Goal: Information Seeking & Learning: Learn about a topic

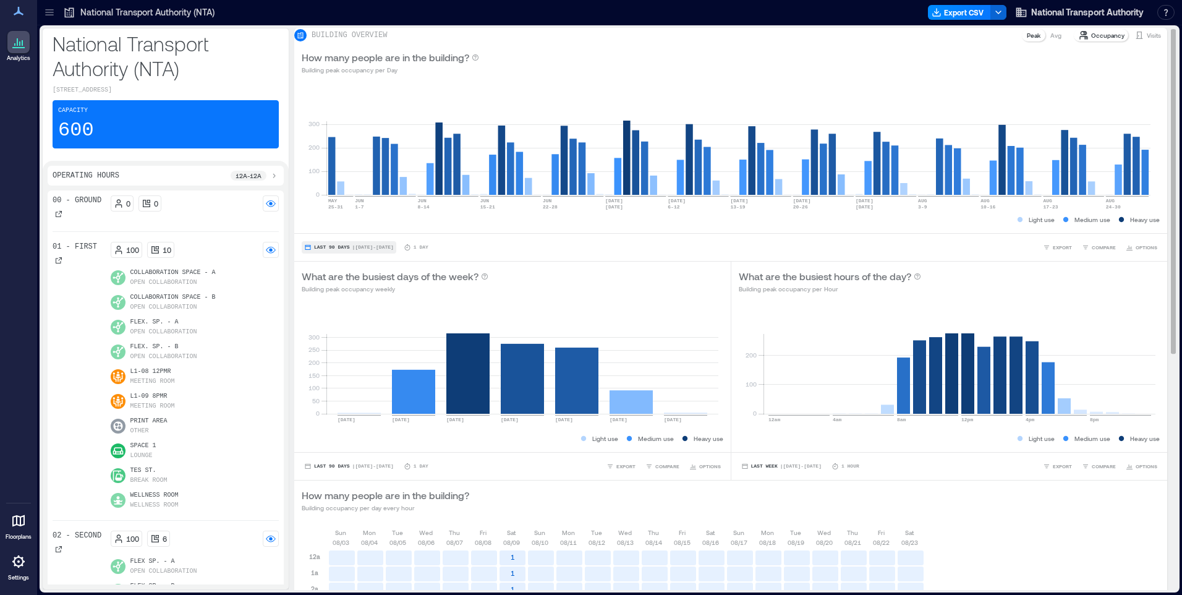
click at [319, 247] on span "Last 90 Days" at bounding box center [332, 247] width 36 height 0
click at [321, 231] on span "Custom" at bounding box center [326, 232] width 27 height 9
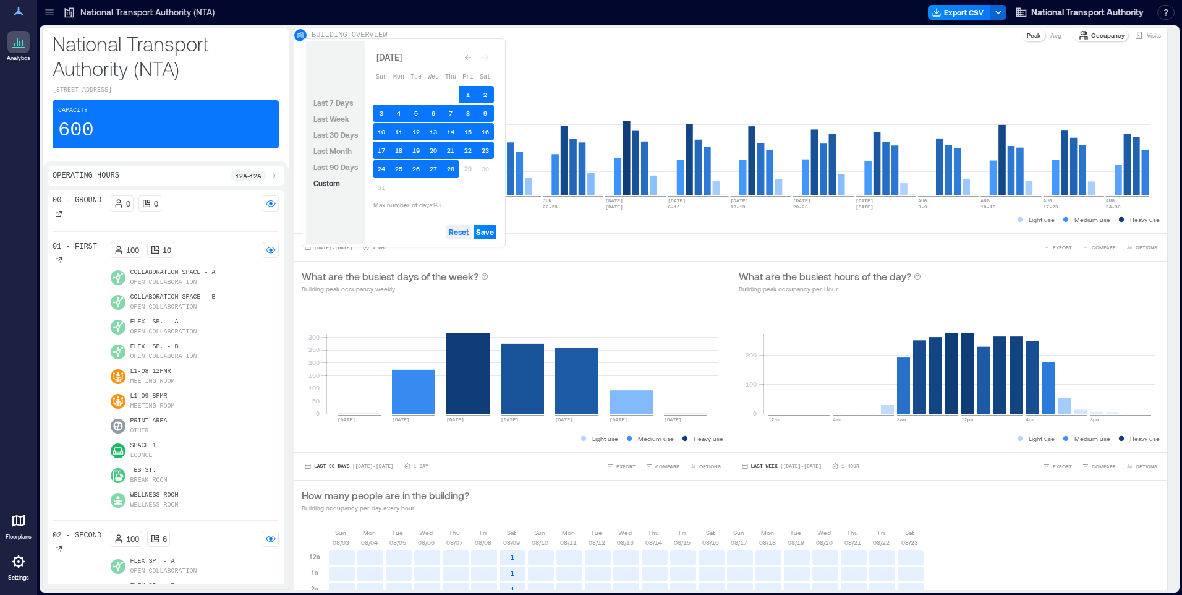
click at [462, 229] on span "Reset" at bounding box center [459, 232] width 20 height 10
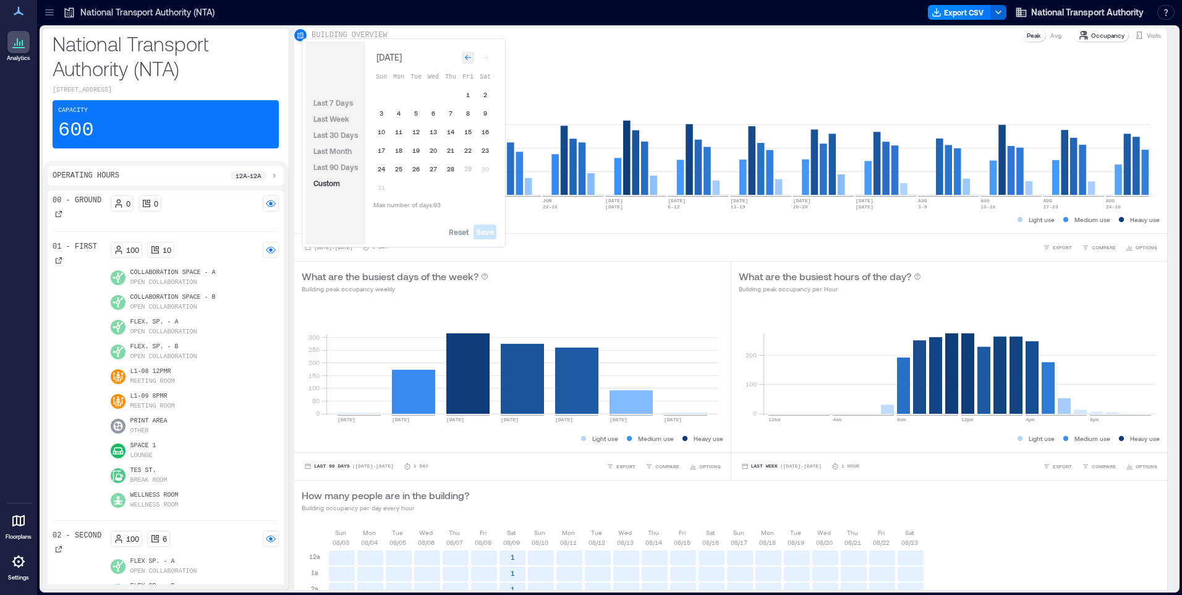
click at [469, 54] on icon "Go to previous month" at bounding box center [467, 57] width 7 height 7
click at [469, 54] on div "Go to previous month" at bounding box center [468, 60] width 12 height 12
click at [413, 172] on button "27" at bounding box center [415, 171] width 17 height 17
click at [453, 169] on button "29" at bounding box center [450, 171] width 17 height 17
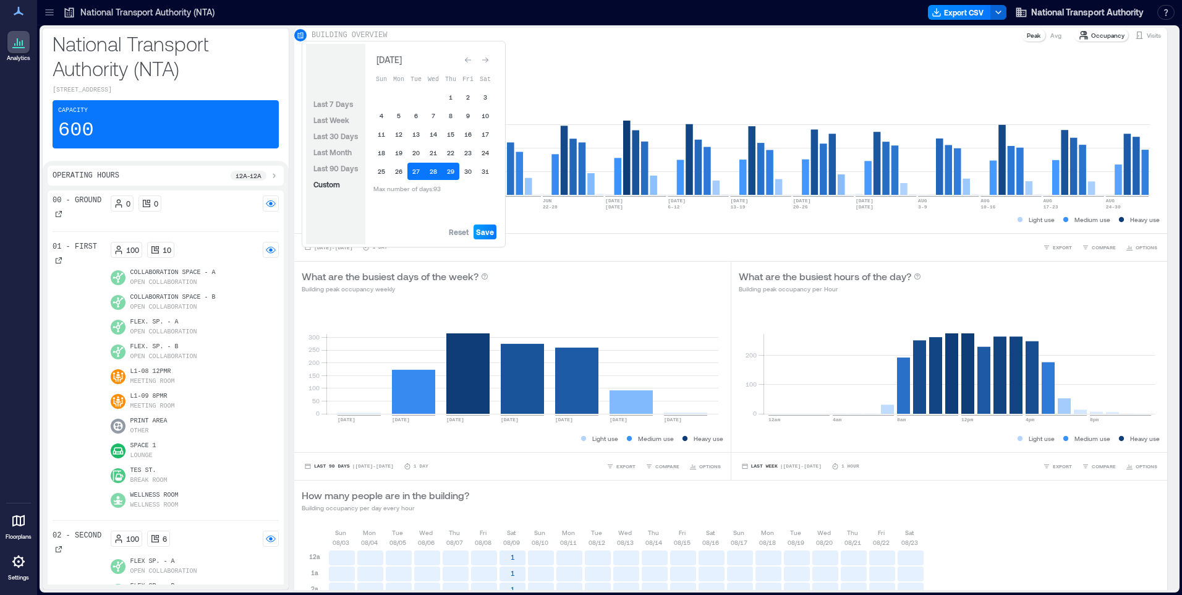
click at [483, 230] on span "Save" at bounding box center [485, 232] width 18 height 10
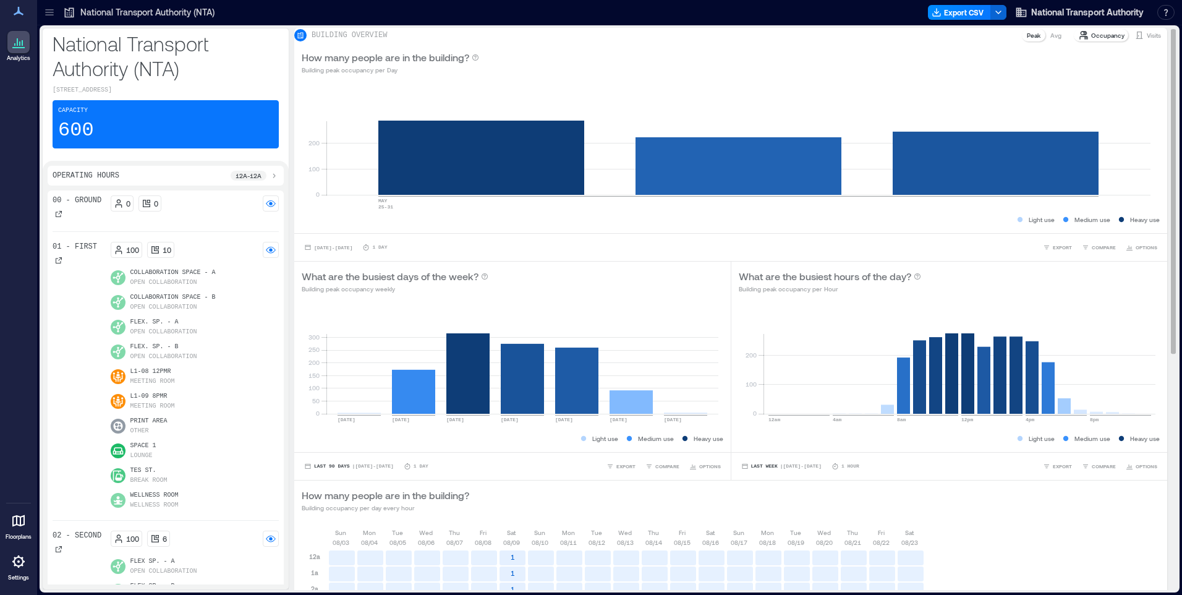
click at [1050, 40] on p "Avg" at bounding box center [1055, 35] width 11 height 10
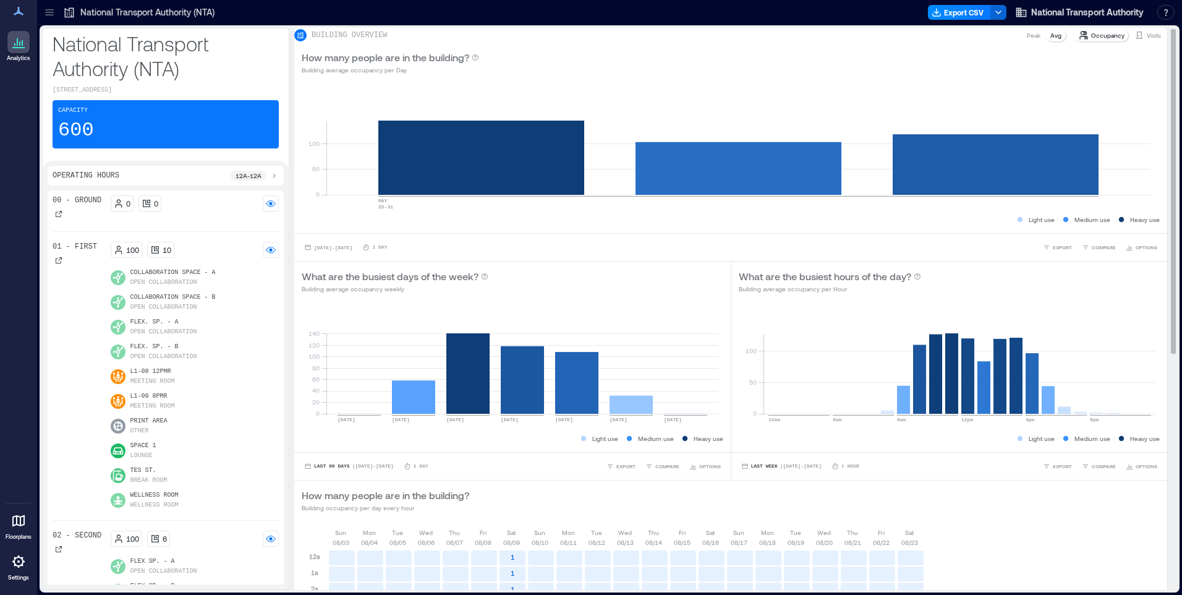
click at [1027, 40] on p "Peak" at bounding box center [1034, 35] width 14 height 10
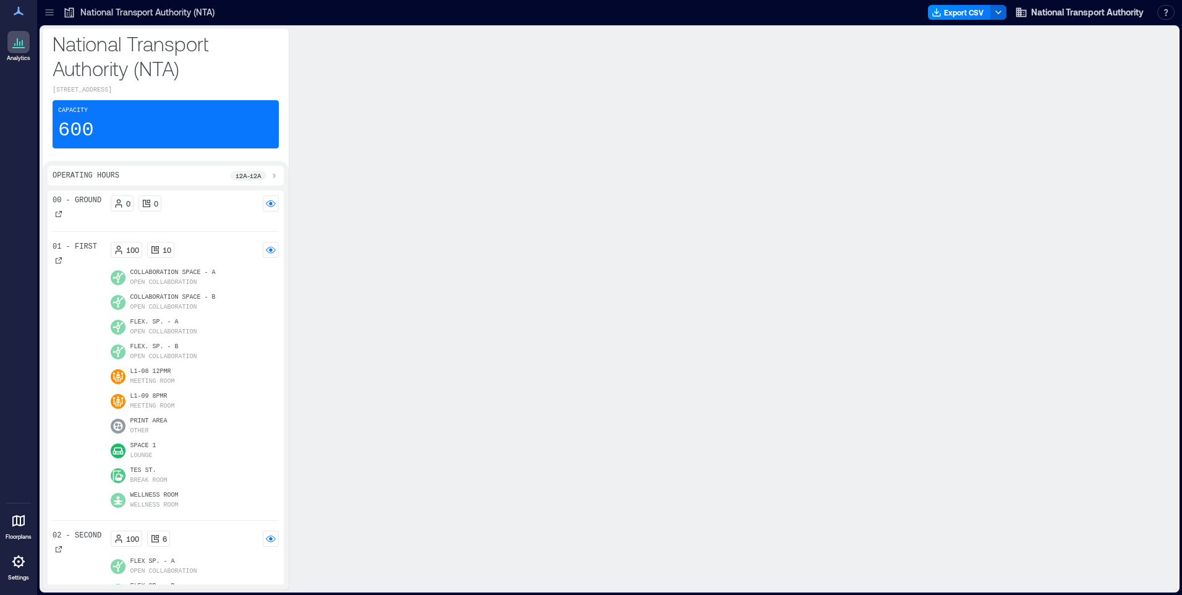
scroll to position [1, 0]
click at [334, 569] on span "Last 3 Weeks" at bounding box center [332, 569] width 36 height 0
click at [326, 552] on span "Custom" at bounding box center [326, 552] width 27 height 9
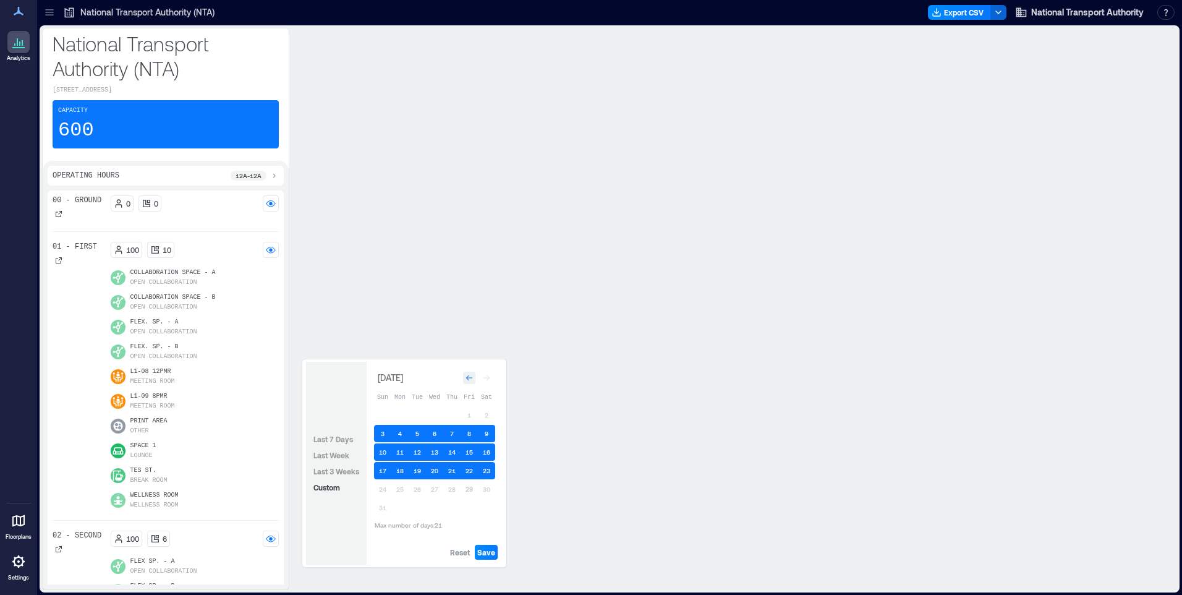
click at [470, 375] on icon "Go to previous month" at bounding box center [469, 377] width 7 height 7
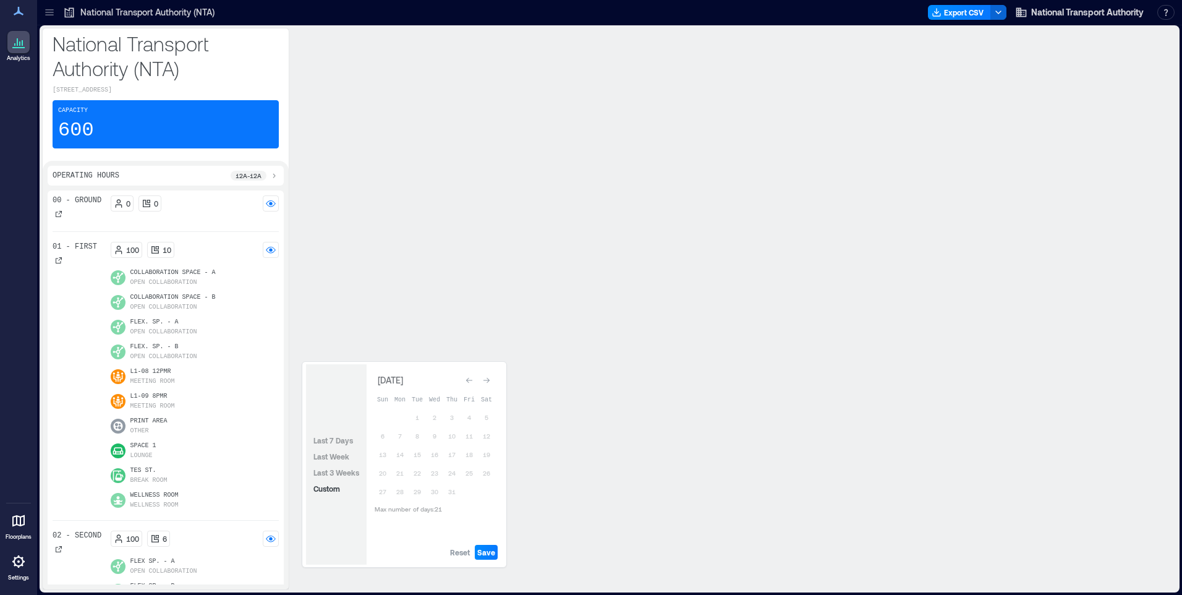
click at [470, 375] on div "Go to previous month" at bounding box center [469, 380] width 12 height 12
click at [457, 552] on span "Reset" at bounding box center [460, 552] width 20 height 10
click at [414, 491] on button "27" at bounding box center [417, 491] width 17 height 17
click at [449, 490] on button "29" at bounding box center [451, 491] width 17 height 17
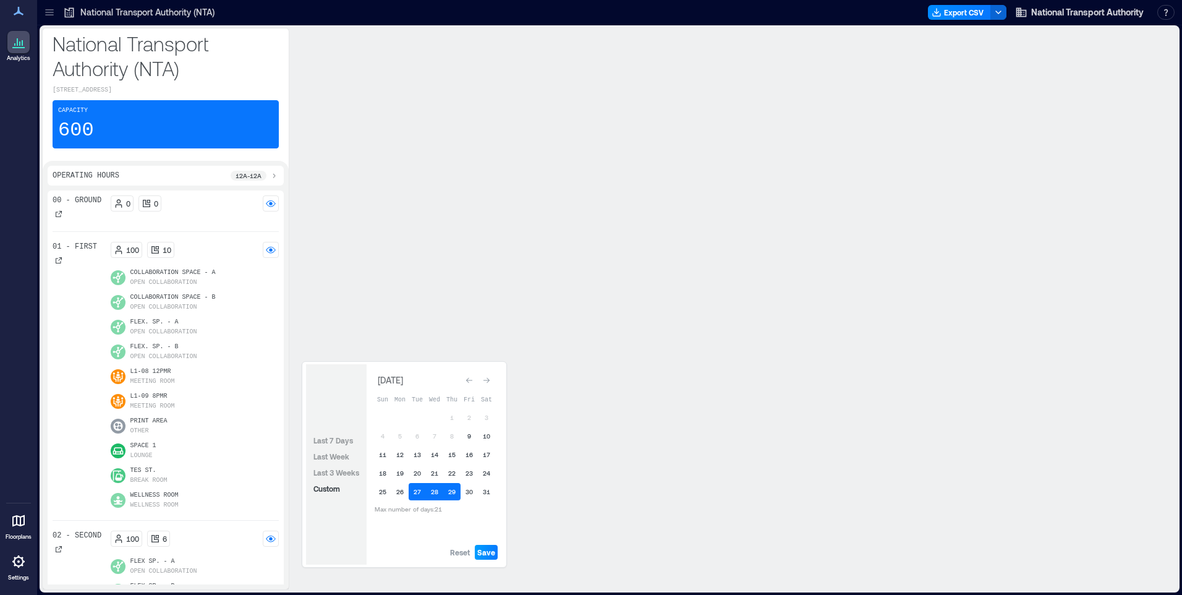
click at [484, 553] on span "Save" at bounding box center [486, 552] width 18 height 10
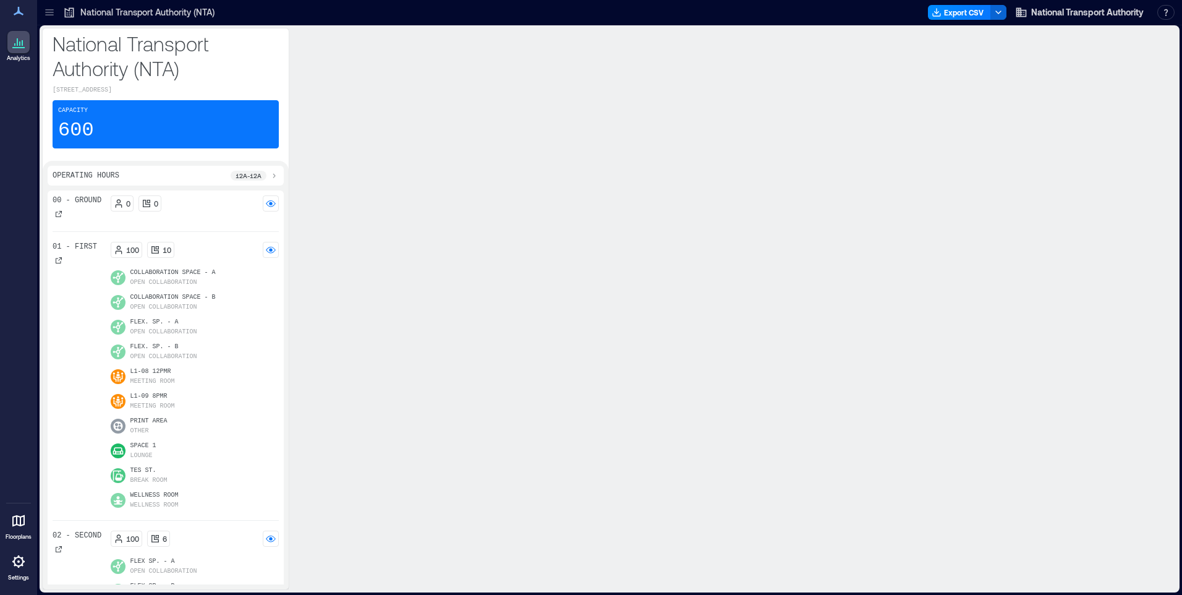
scroll to position [411, 0]
click at [1137, 572] on span "COMPARE" at bounding box center [1145, 568] width 24 height 7
click at [1032, 579] on div "01 - First" at bounding box center [1061, 590] width 187 height 22
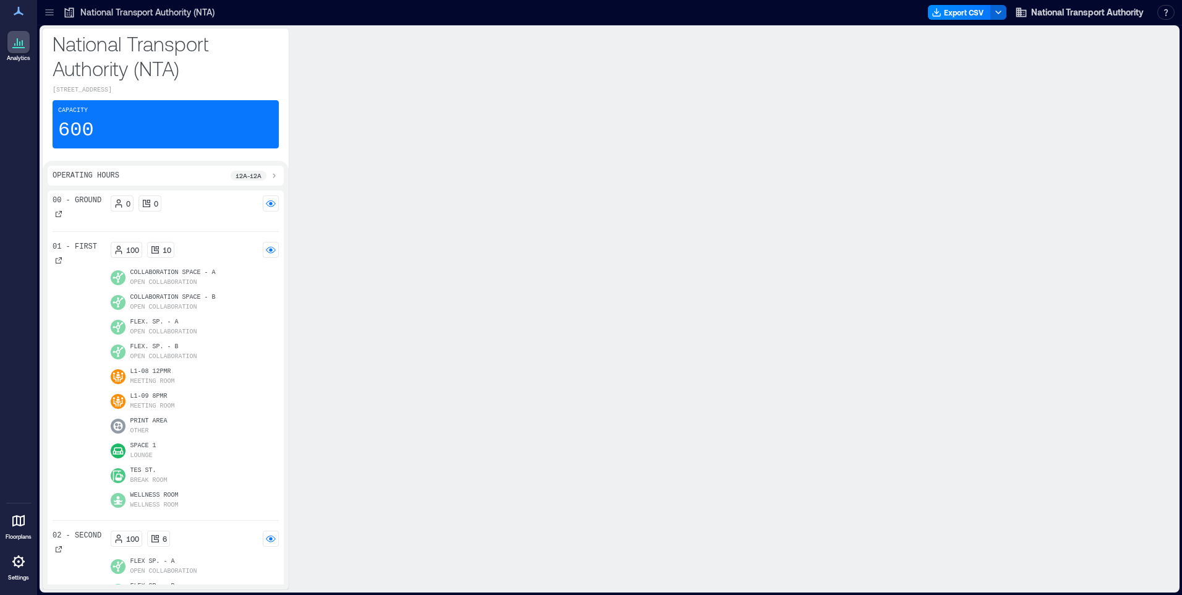
scroll to position [4, 0]
click at [1133, 574] on span "COMPARE" at bounding box center [1145, 575] width 24 height 7
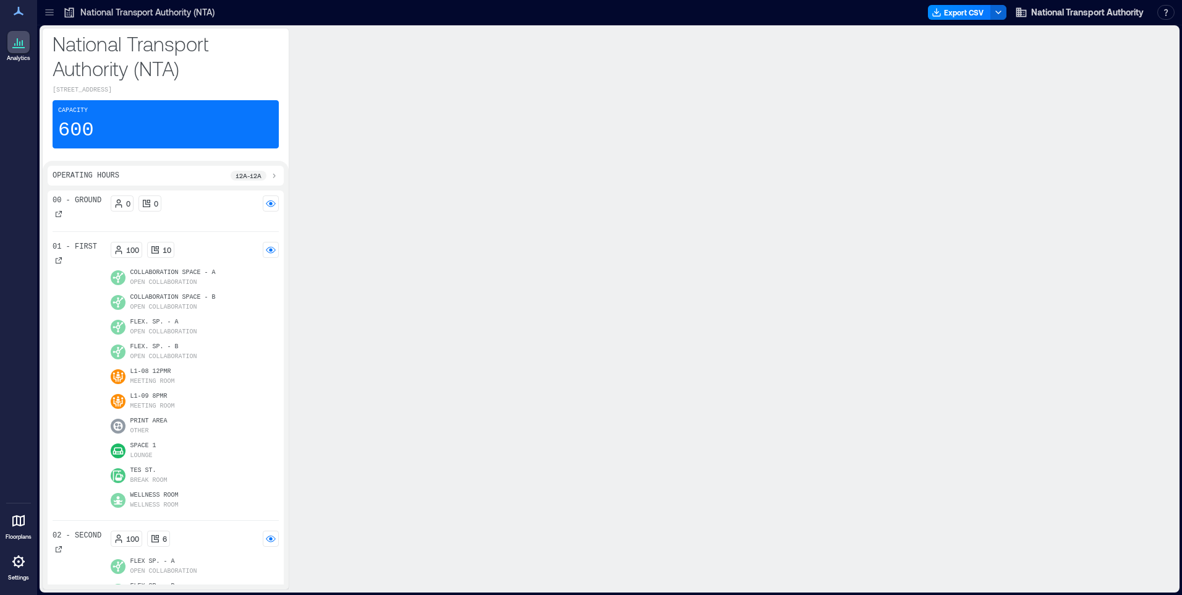
scroll to position [1724, 0]
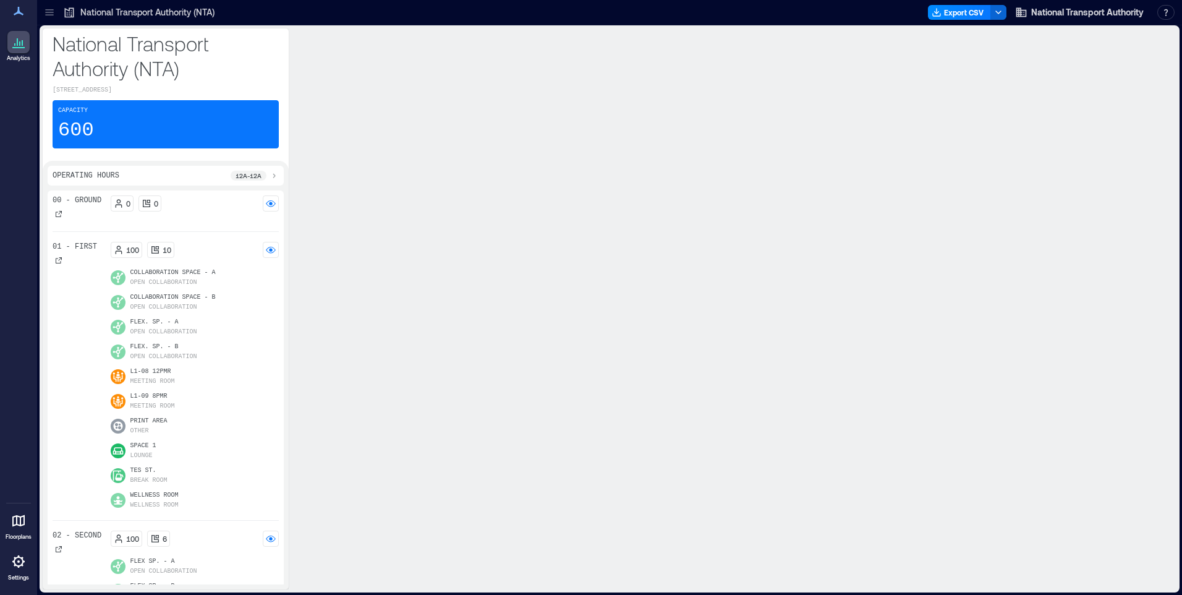
click at [1050, 40] on p "Avg" at bounding box center [1055, 35] width 11 height 10
click at [1027, 40] on p "Peak" at bounding box center [1034, 35] width 14 height 10
click at [726, 168] on rect at bounding box center [738, 142] width 824 height 105
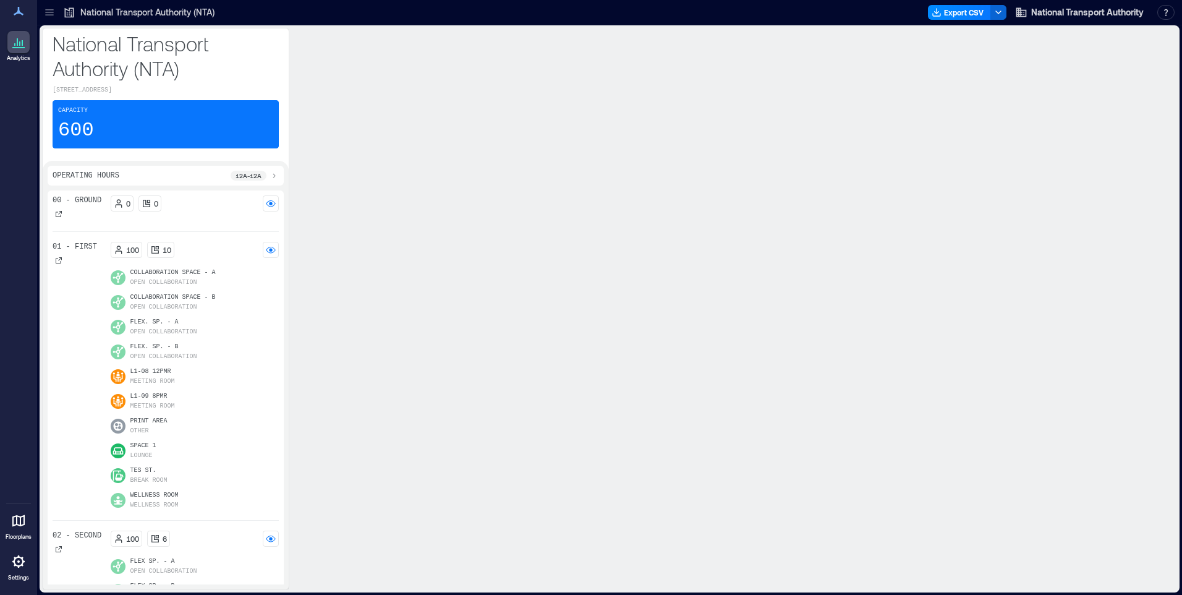
click at [955, 182] on rect at bounding box center [738, 142] width 824 height 105
click at [454, 163] on rect at bounding box center [738, 142] width 824 height 105
click at [1050, 40] on p "Avg" at bounding box center [1055, 35] width 11 height 10
click at [345, 250] on span "[DATE] - [DATE]" at bounding box center [333, 248] width 38 height 6
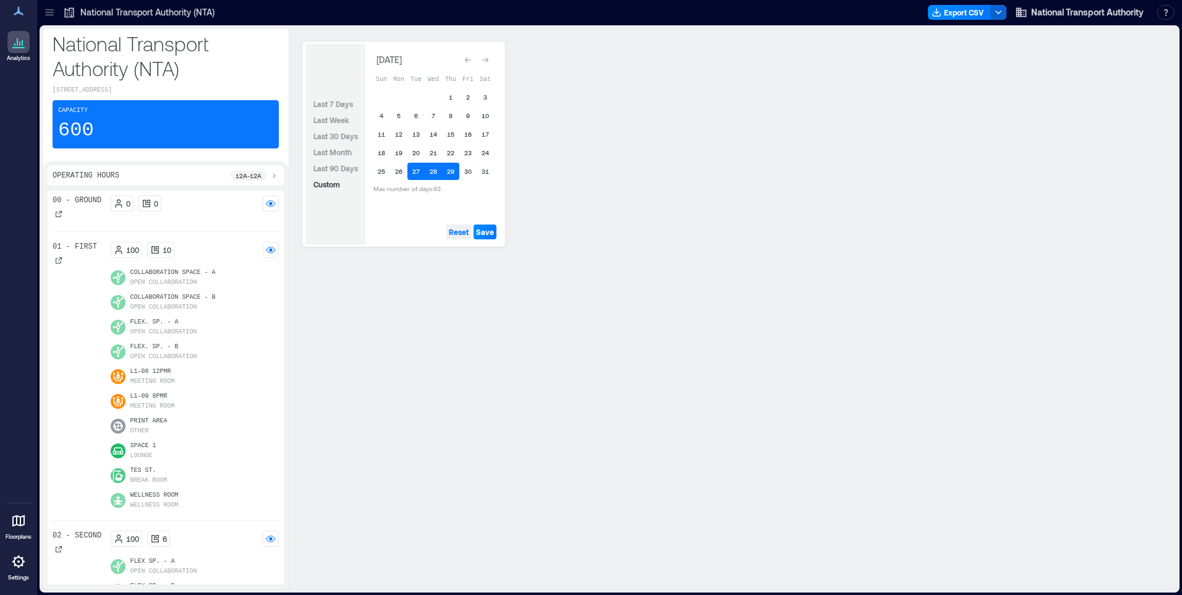
click at [457, 229] on span "Reset" at bounding box center [459, 232] width 20 height 10
click at [484, 59] on icon "Go to next month" at bounding box center [485, 59] width 7 height 7
click at [436, 96] on button "4" at bounding box center [433, 96] width 17 height 17
click at [487, 231] on span "Save" at bounding box center [485, 232] width 18 height 10
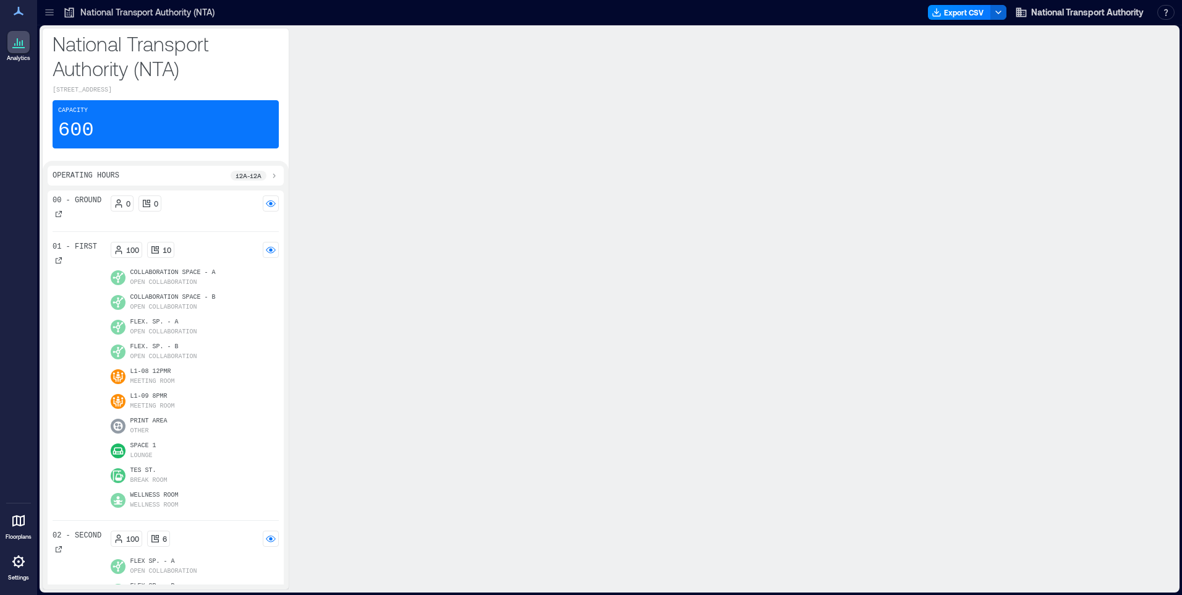
click at [524, 162] on rect at bounding box center [738, 142] width 824 height 105
click at [1027, 40] on p "Peak" at bounding box center [1034, 35] width 14 height 10
click at [312, 253] on button "[DATE] - [DATE]" at bounding box center [328, 247] width 53 height 12
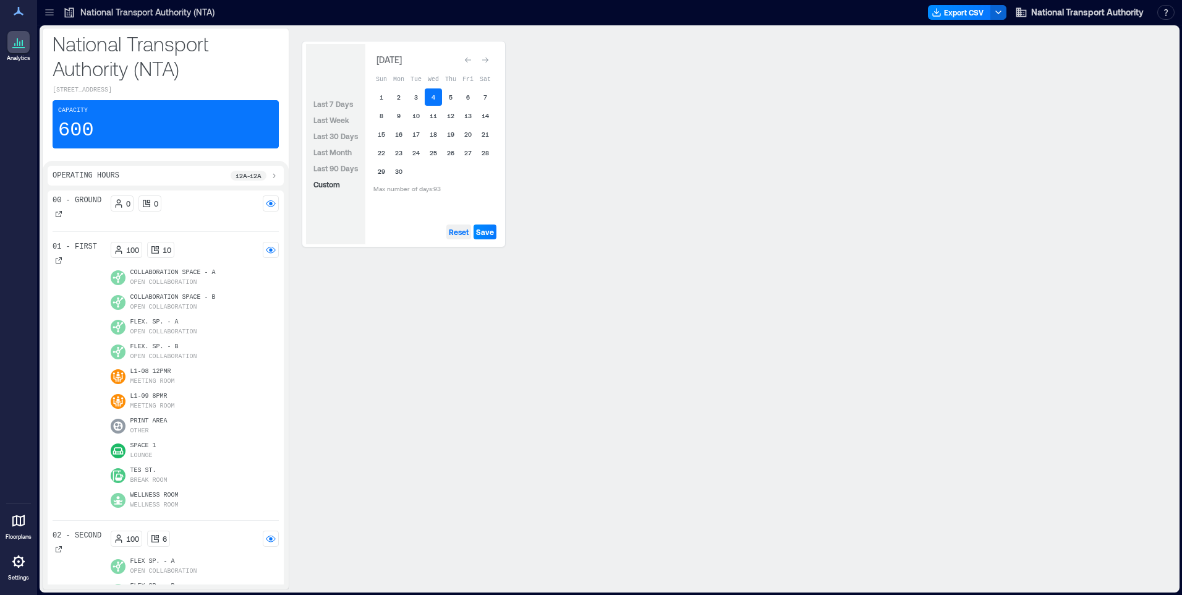
click at [462, 234] on span "Reset" at bounding box center [459, 232] width 20 height 10
click at [470, 114] on button "13" at bounding box center [467, 115] width 17 height 17
click at [414, 135] on button "17" at bounding box center [415, 134] width 17 height 17
click at [486, 233] on span "Save" at bounding box center [485, 232] width 18 height 10
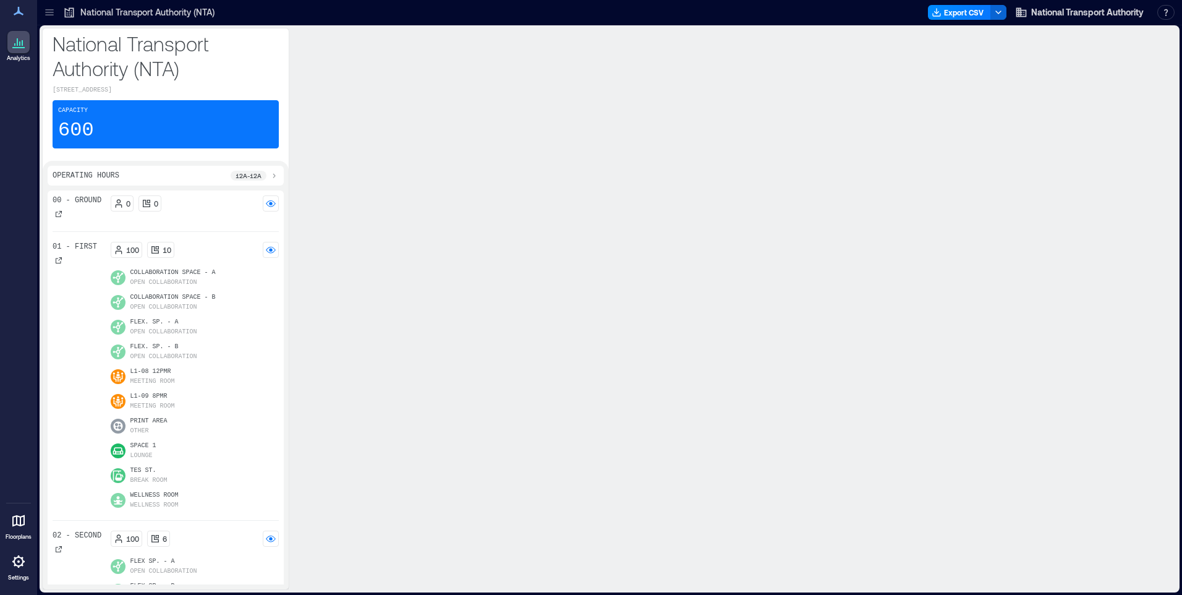
click at [420, 194] on rect at bounding box center [738, 142] width 824 height 105
click at [1028, 172] on rect at bounding box center [738, 142] width 824 height 105
click at [1050, 40] on p "Avg" at bounding box center [1055, 35] width 11 height 10
click at [332, 250] on span "[DATE] - [DATE]" at bounding box center [333, 248] width 38 height 6
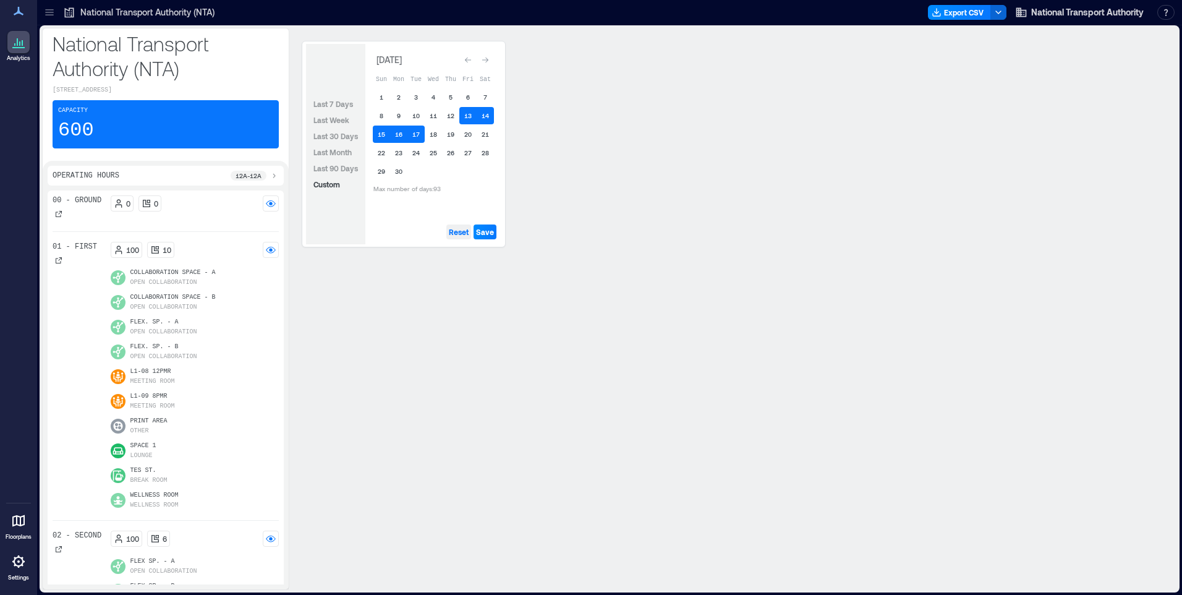
click at [462, 232] on span "Reset" at bounding box center [459, 232] width 20 height 10
click at [454, 132] on button "19" at bounding box center [450, 134] width 17 height 17
click at [467, 135] on button "20" at bounding box center [467, 134] width 17 height 17
click at [487, 232] on span "Save" at bounding box center [485, 232] width 18 height 10
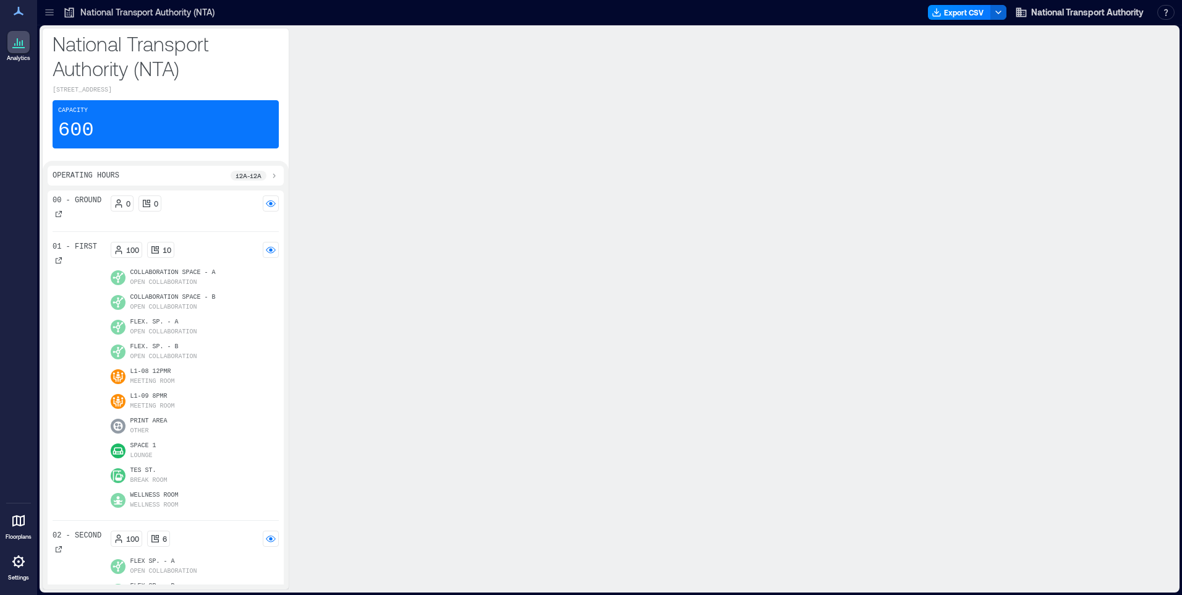
click at [482, 184] on rect at bounding box center [738, 142] width 824 height 105
click at [840, 195] on rect at bounding box center [738, 142] width 824 height 105
click at [1027, 40] on p "Peak" at bounding box center [1034, 35] width 14 height 10
click at [1050, 40] on p "Avg" at bounding box center [1055, 35] width 11 height 10
